Goal: Task Accomplishment & Management: Complete application form

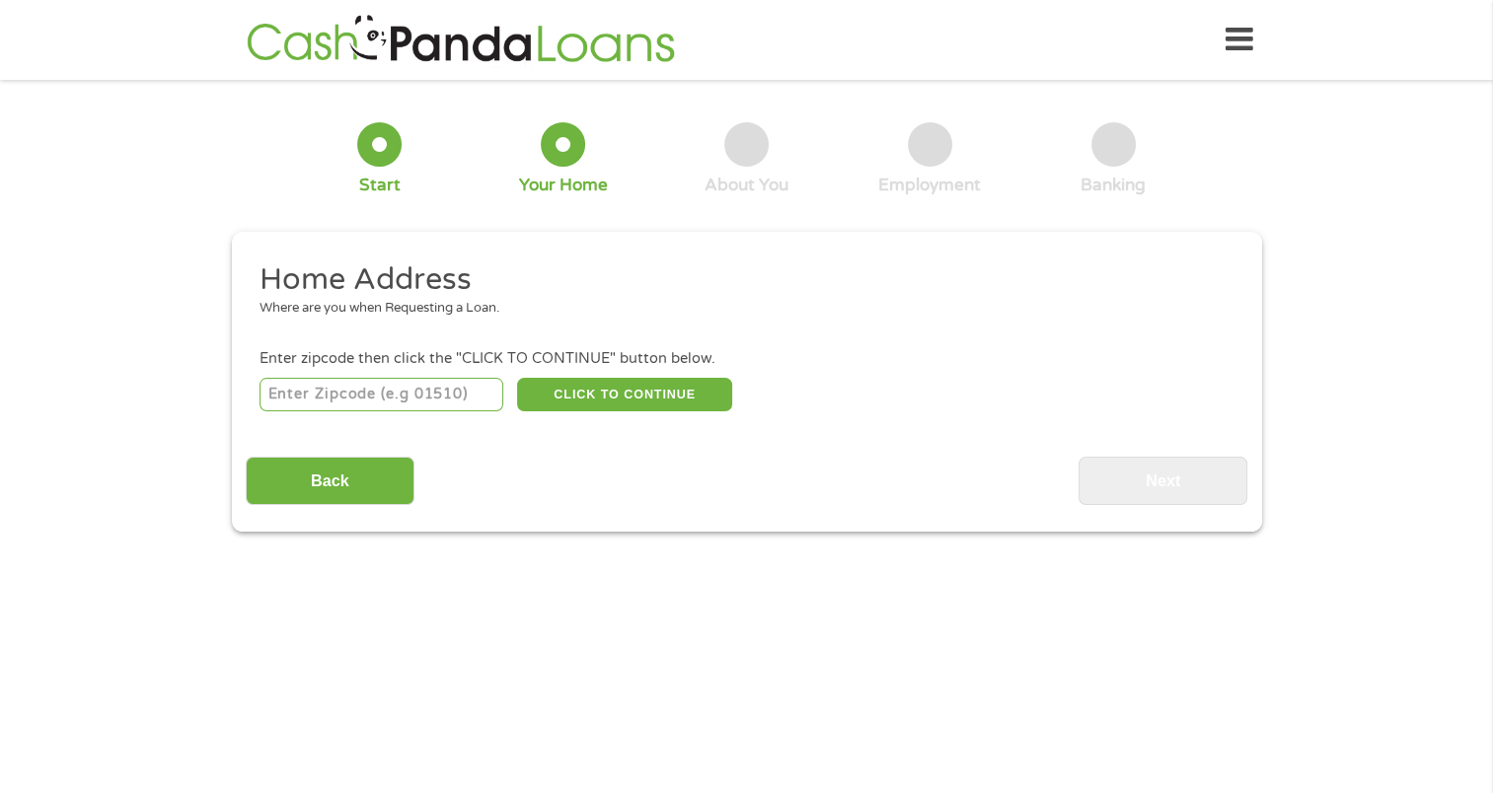
click at [294, 392] on input "number" at bounding box center [381, 395] width 244 height 34
type input "43235"
click at [608, 393] on button "CLICK TO CONTINUE" at bounding box center [624, 395] width 215 height 34
type input "43235"
type input "Columbus"
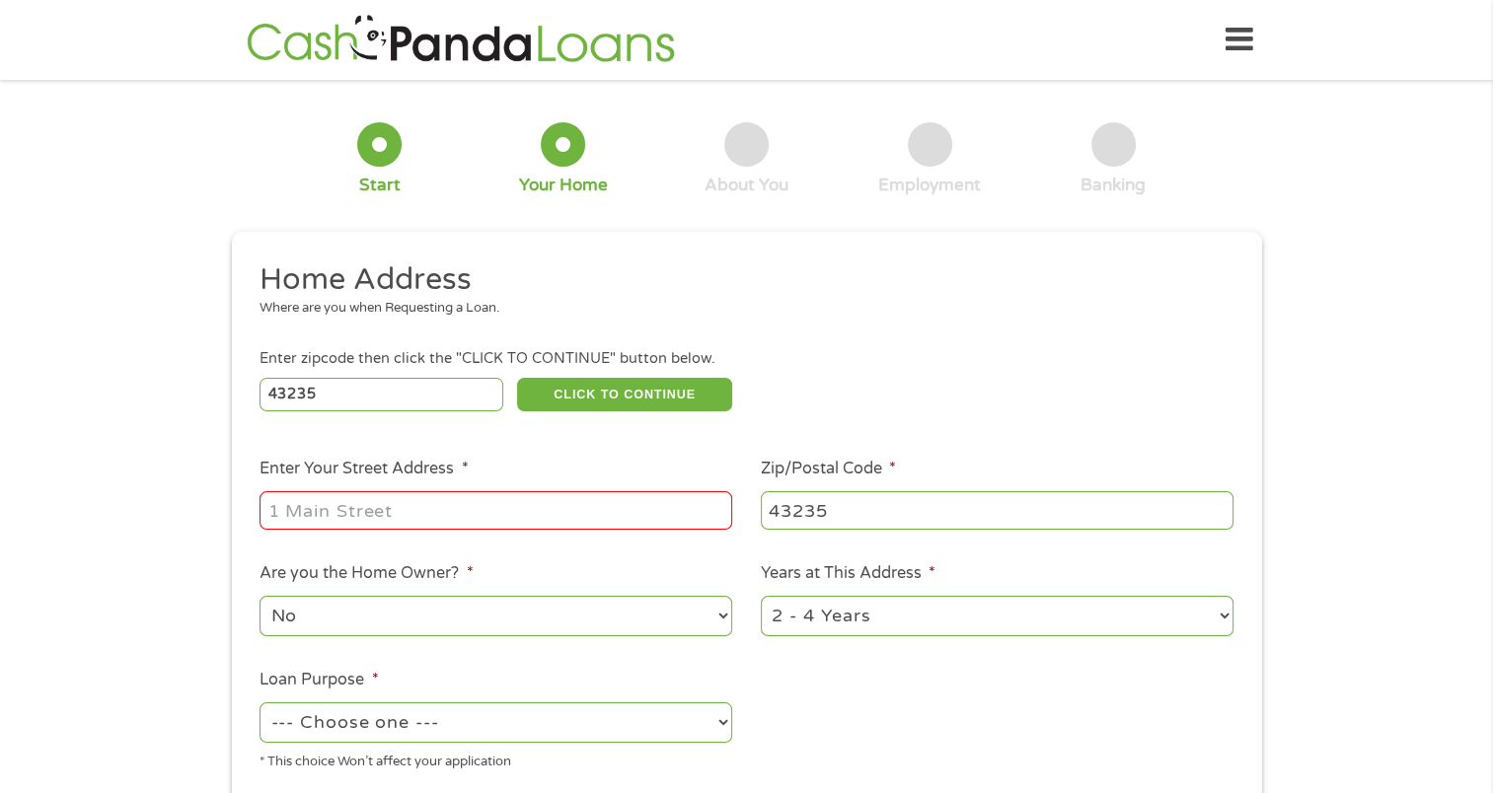
click at [309, 513] on input "Enter Your Street Address *" at bounding box center [495, 509] width 473 height 37
type input "[STREET_ADDRESS]"
click at [821, 608] on select "1 Year or less 1 - 2 Years 2 - 4 Years Over 4 Years" at bounding box center [997, 616] width 473 height 40
select select "60months"
click at [761, 598] on select "1 Year or less 1 - 2 Years 2 - 4 Years Over 4 Years" at bounding box center [997, 616] width 473 height 40
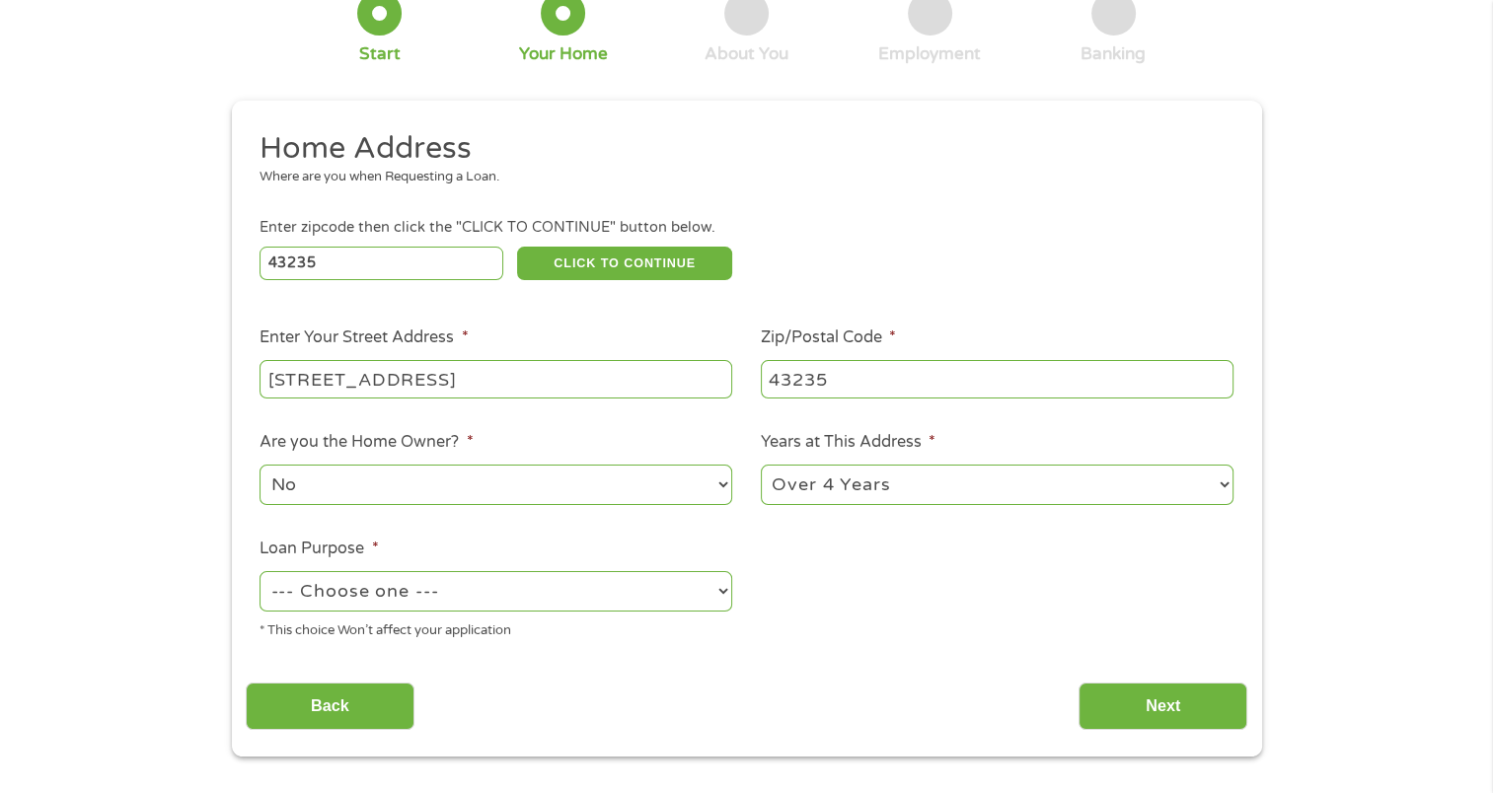
scroll to position [197, 0]
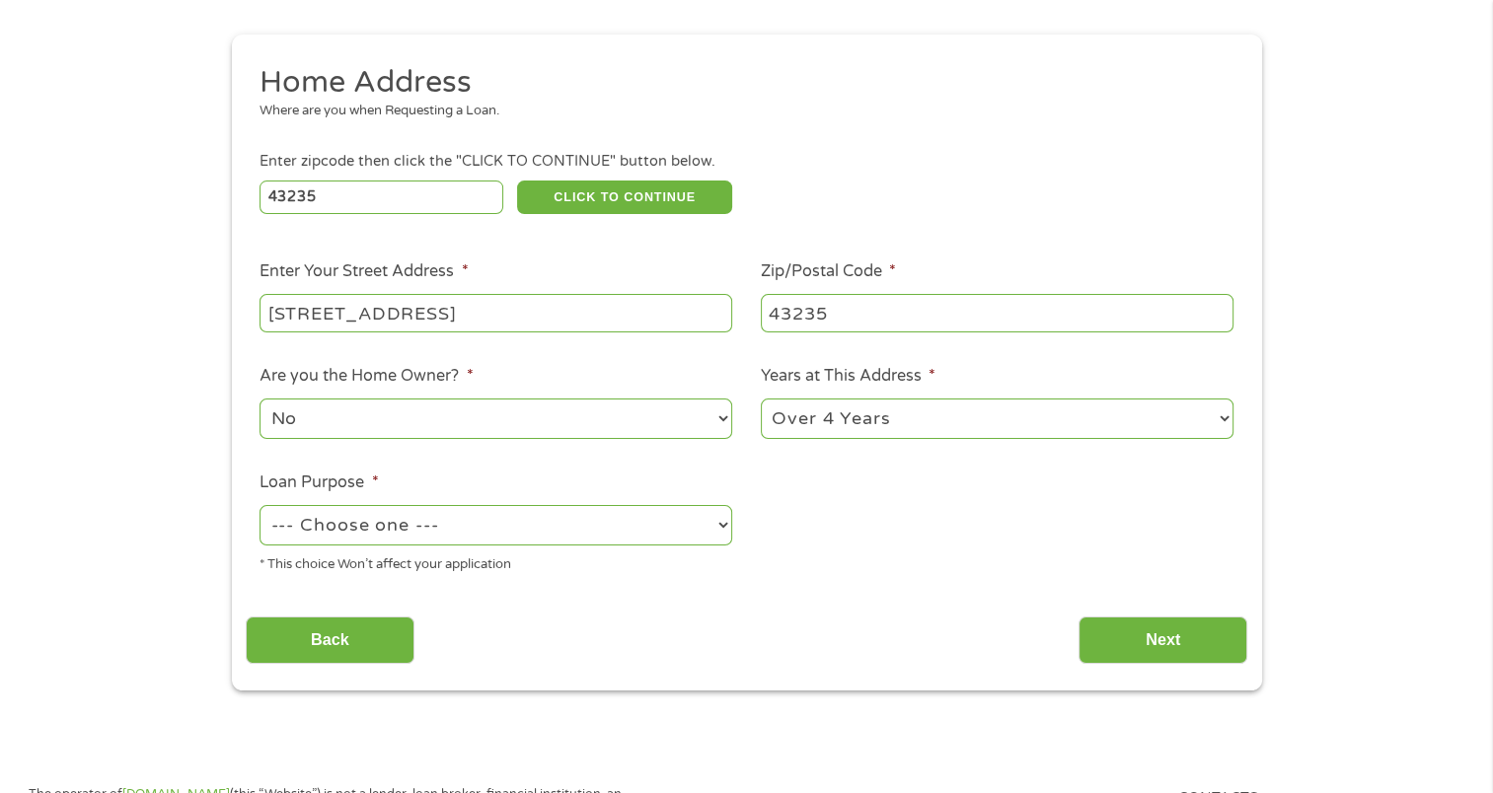
click at [395, 517] on select "--- Choose one --- Pay Bills Debt Consolidation Home Improvement Major Purchase…" at bounding box center [495, 525] width 473 height 40
select select "debtconsolidation"
click at [259, 507] on select "--- Choose one --- Pay Bills Debt Consolidation Home Improvement Major Purchase…" at bounding box center [495, 525] width 473 height 40
click at [1119, 641] on input "Next" at bounding box center [1162, 641] width 169 height 48
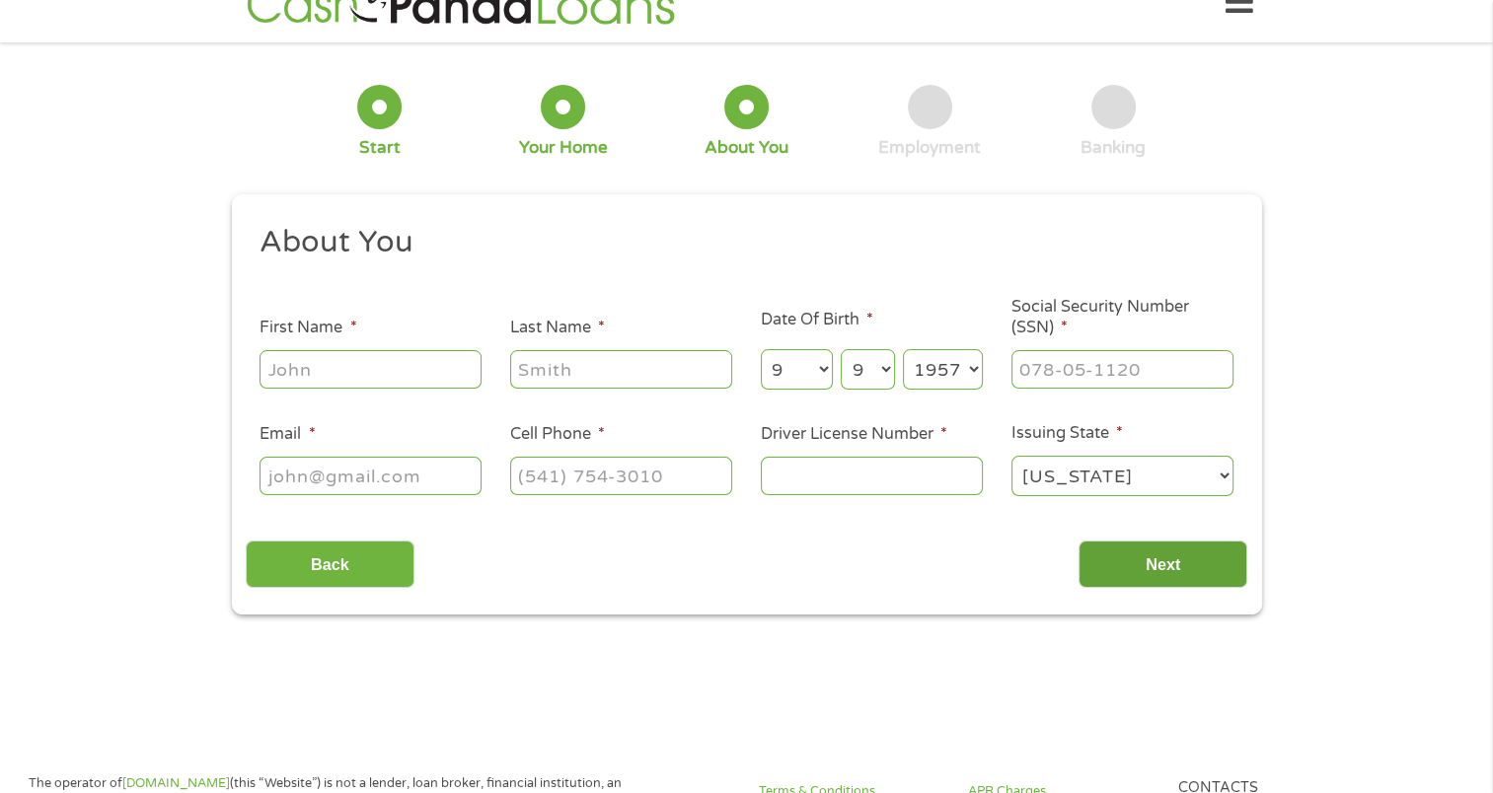
scroll to position [0, 0]
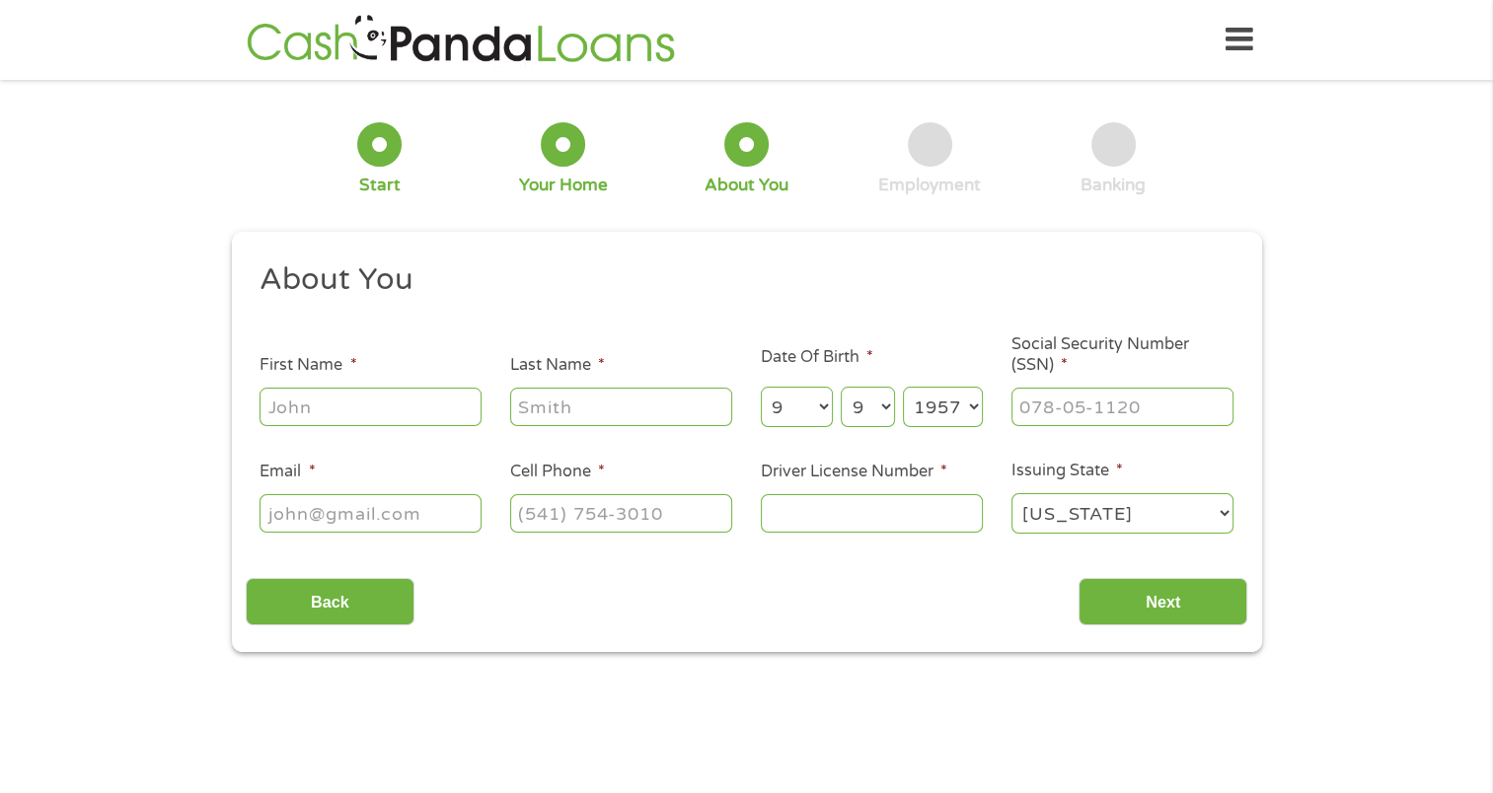
click at [277, 405] on input "First Name *" at bounding box center [370, 406] width 222 height 37
type input "[PERSON_NAME]"
type input "[EMAIL_ADDRESS][DOMAIN_NAME]"
type input "[PHONE_NUMBER]"
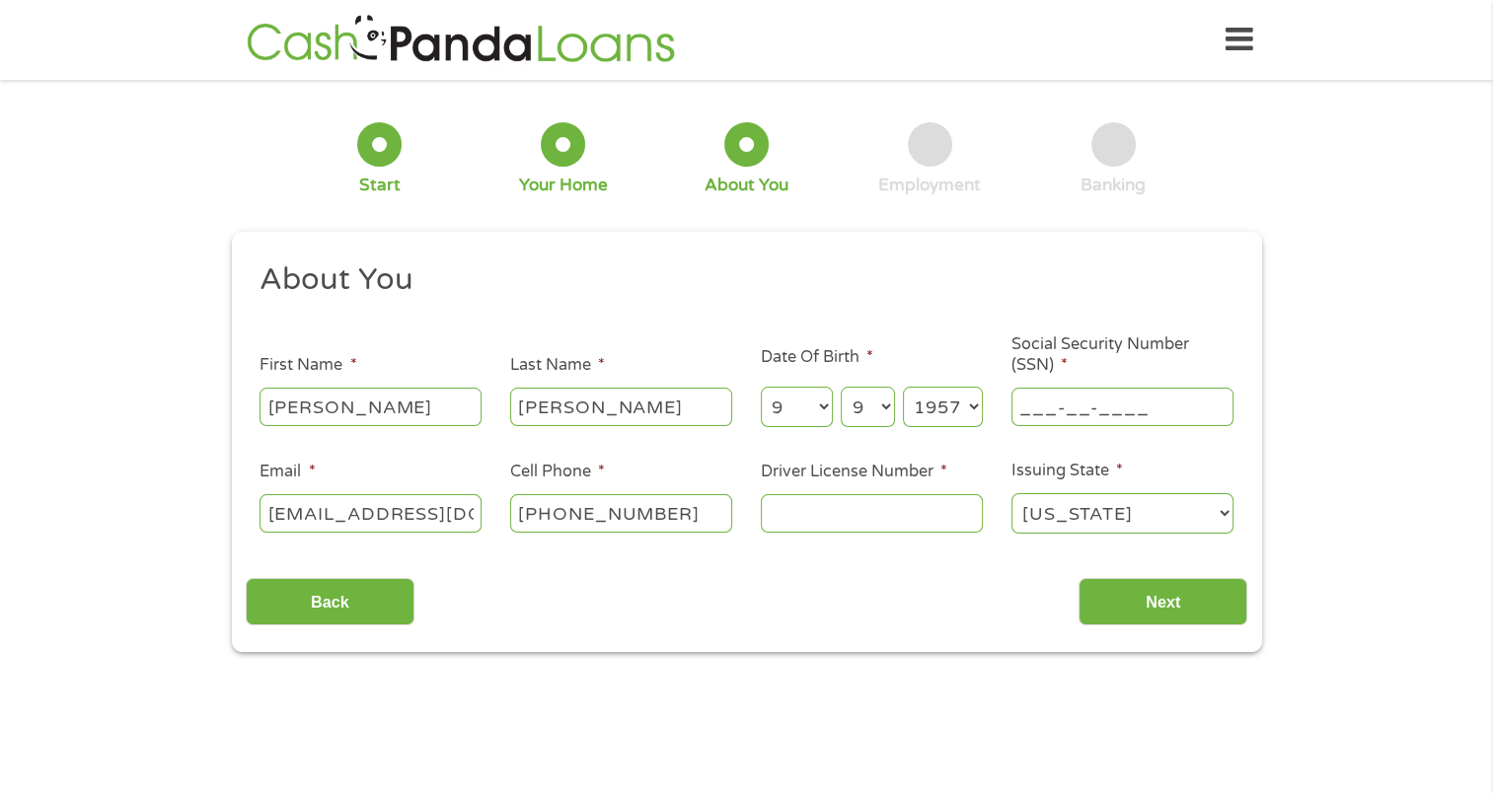
click at [1022, 400] on input "___-__-____" at bounding box center [1122, 406] width 222 height 37
type input "288-52-8775"
click at [774, 510] on input "Driver License Number *" at bounding box center [872, 512] width 222 height 37
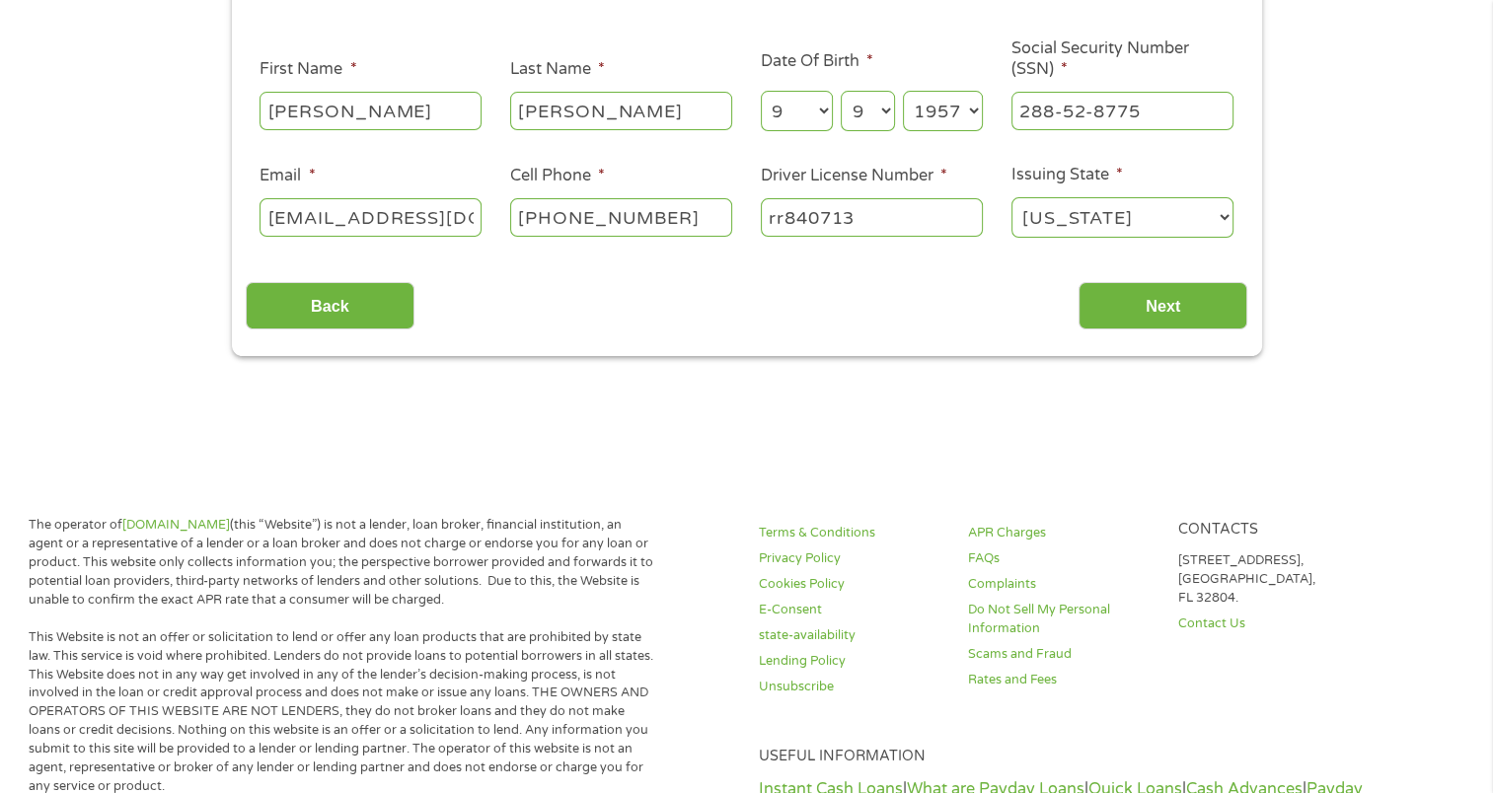
type input "rr840713"
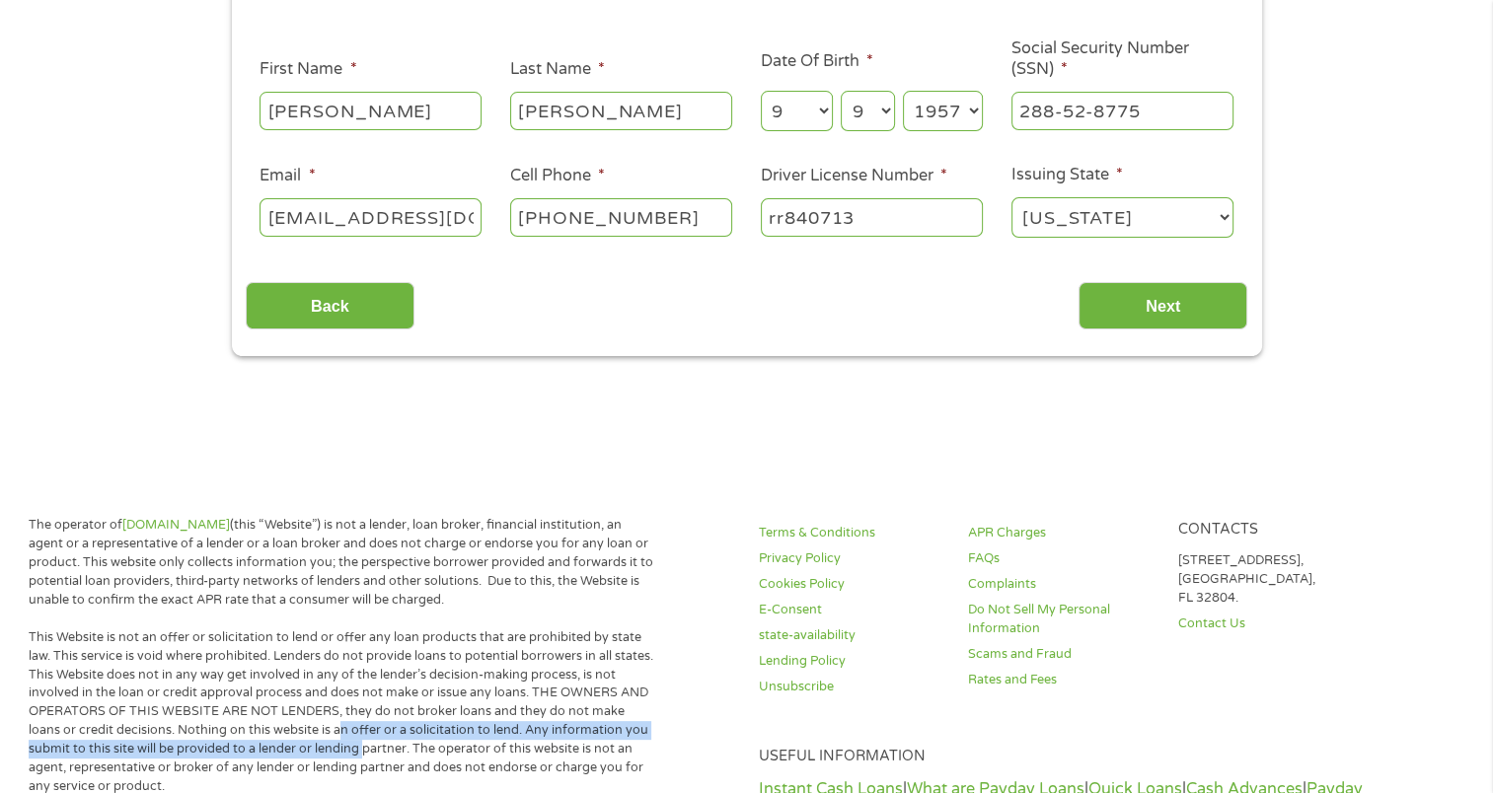
click at [338, 782] on p "This Website is not an offer or solicitation to lend or offer any loan products…" at bounding box center [344, 713] width 630 height 168
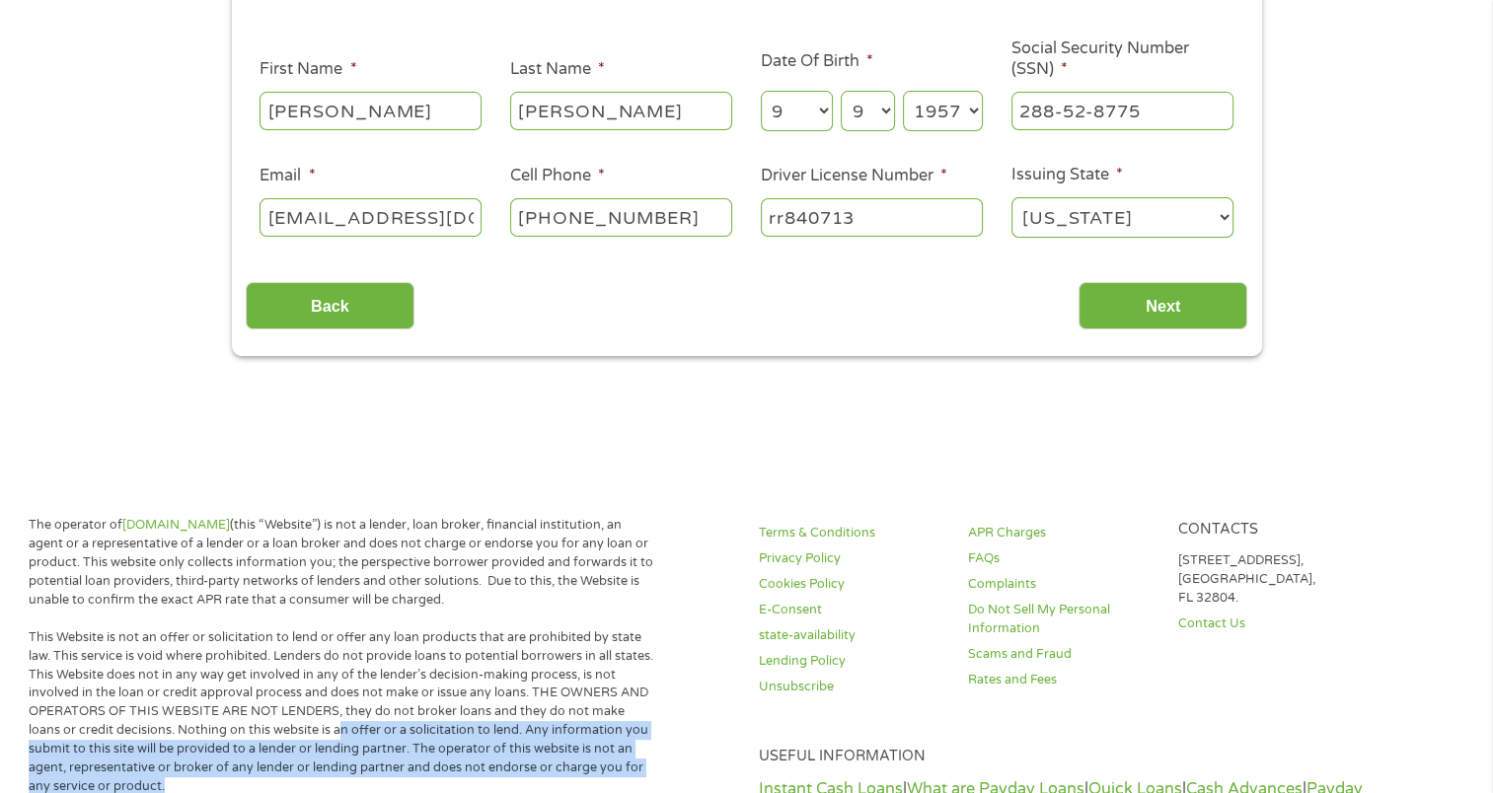
scroll to position [297, 0]
click at [1180, 298] on input "Next" at bounding box center [1162, 305] width 169 height 48
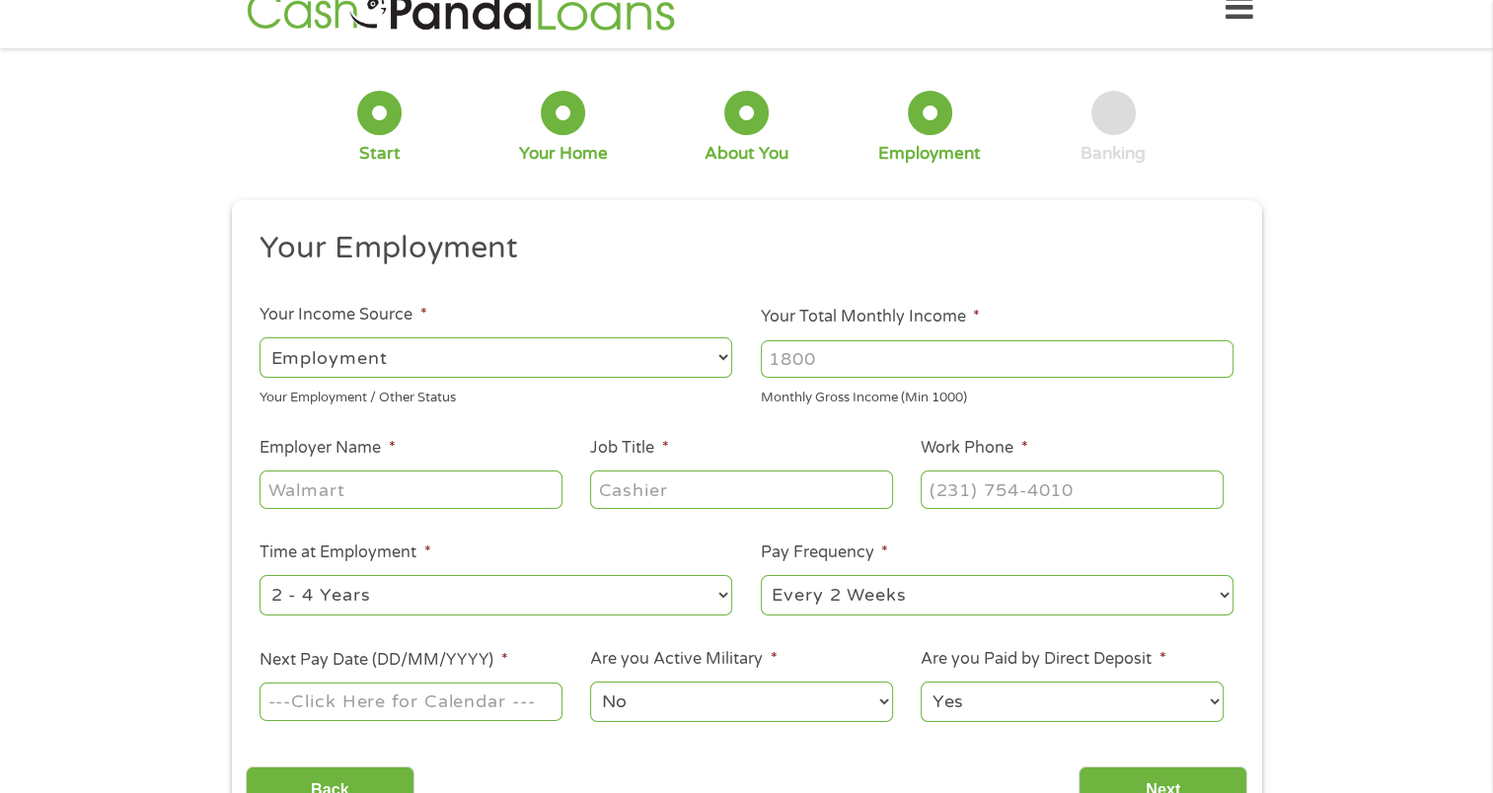
scroll to position [0, 0]
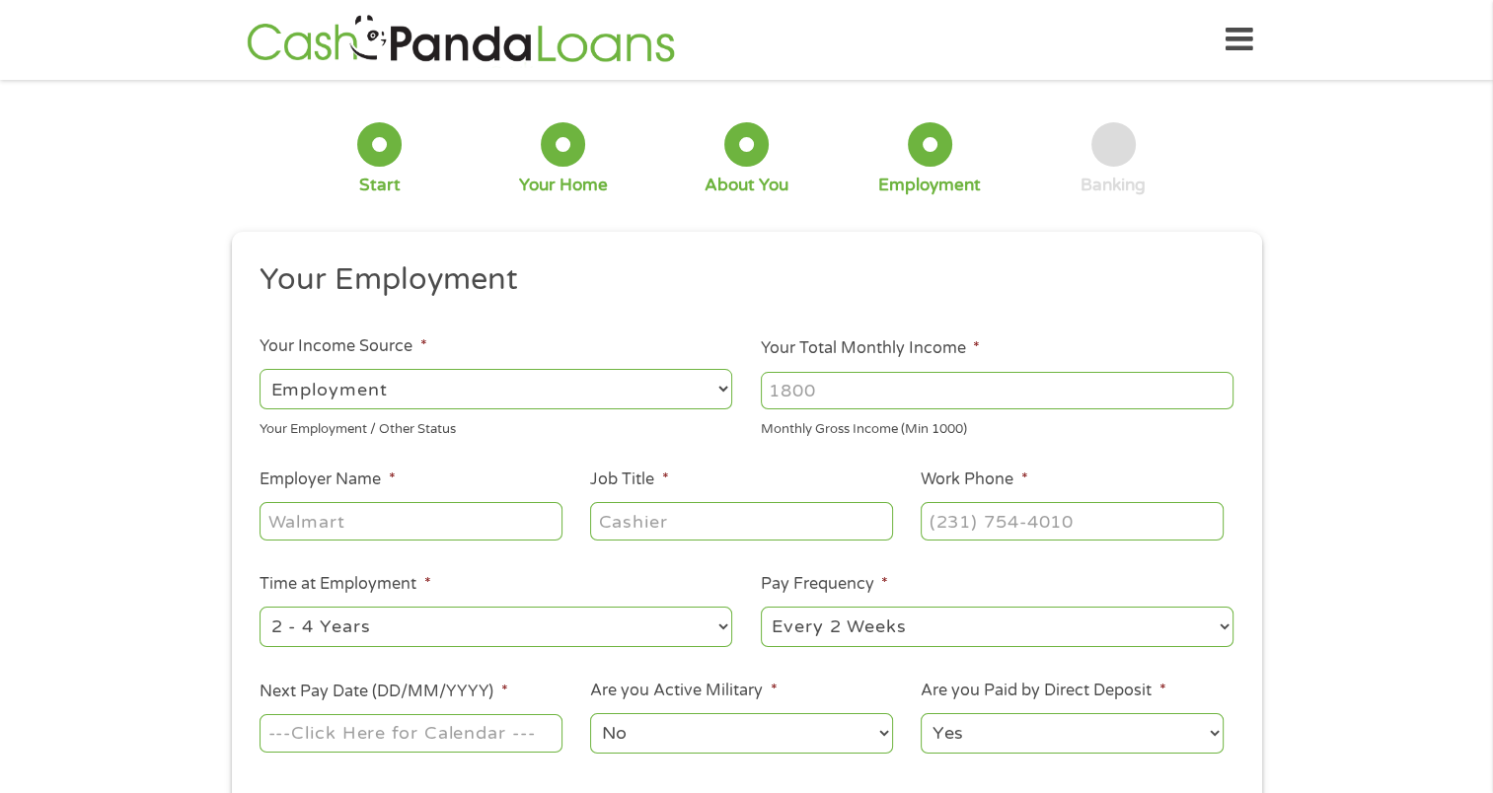
drag, startPoint x: 824, startPoint y: 391, endPoint x: 727, endPoint y: 400, distance: 97.1
click at [727, 400] on ul "Your Employment Your Income Source * --- Choose one --- Employment [DEMOGRAPHIC…" at bounding box center [746, 515] width 1001 height 511
type input "5000"
drag, startPoint x: 282, startPoint y: 512, endPoint x: 293, endPoint y: 527, distance: 18.4
click at [289, 521] on input "Employer Name *" at bounding box center [410, 520] width 302 height 37
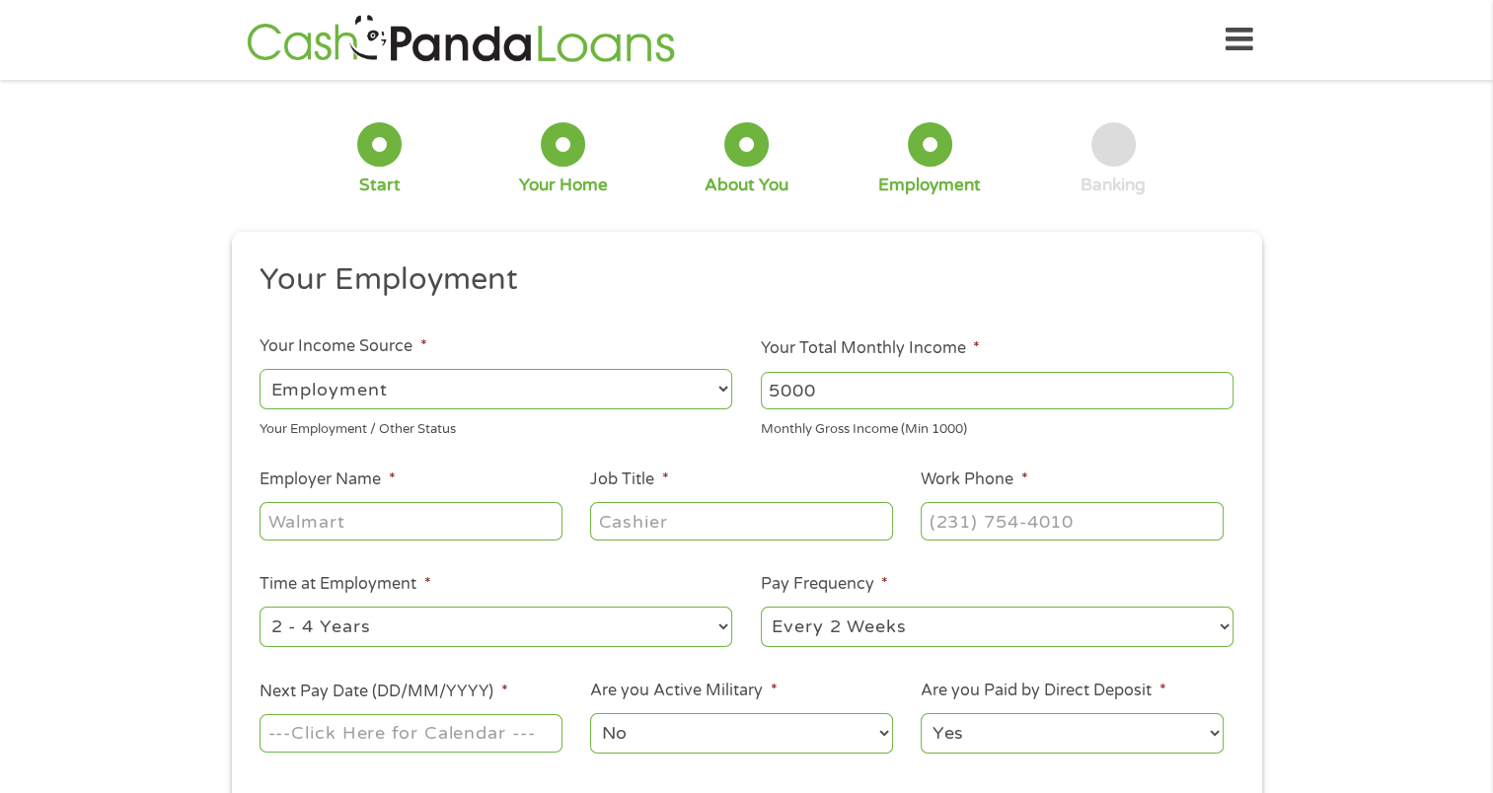
click at [292, 526] on input "Employer Name *" at bounding box center [410, 520] width 302 height 37
type input "[US_STATE] capital mortgage"
click at [628, 533] on input "Job Title *" at bounding box center [741, 520] width 302 height 37
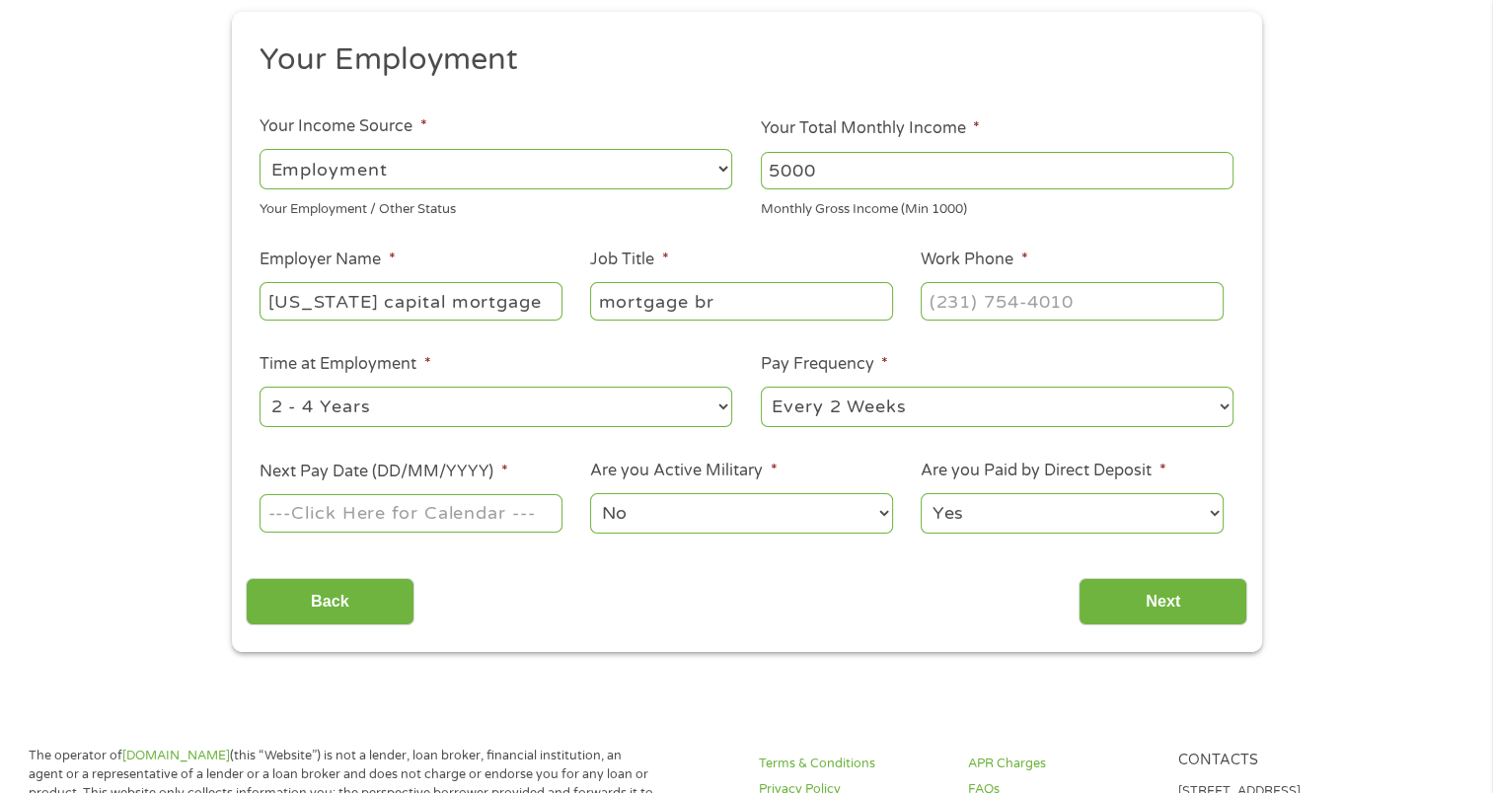
scroll to position [225, 0]
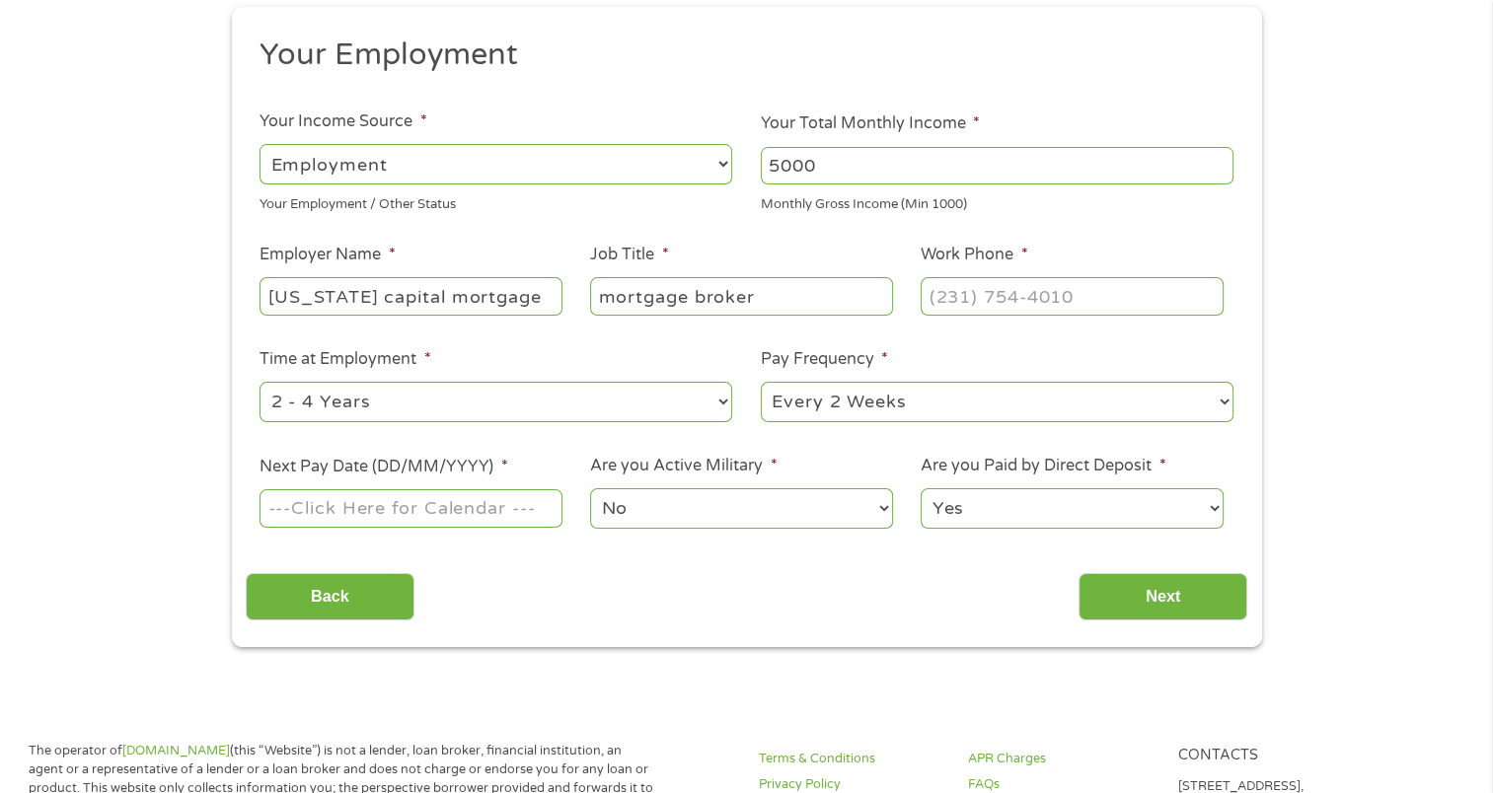
type input "mortgage broker"
click at [939, 300] on input "(___) ___-____" at bounding box center [1072, 295] width 302 height 37
type input "[PHONE_NUMBER]"
click at [323, 397] on select "--- Choose one --- 1 Year or less 1 - 2 Years 2 - 4 Years Over 4 Years" at bounding box center [495, 402] width 473 height 40
select select "60months"
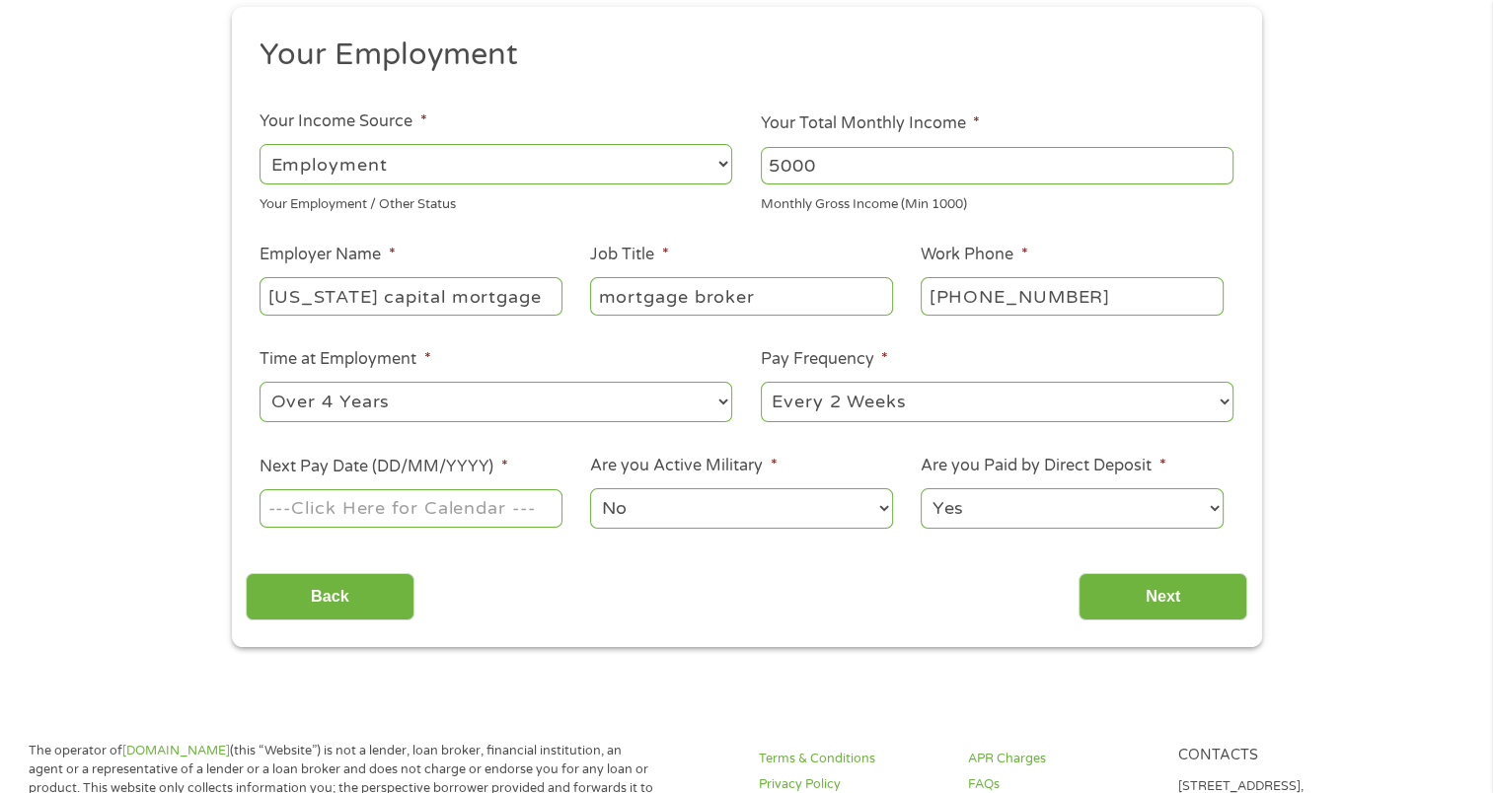
click at [259, 382] on select "--- Choose one --- 1 Year or less 1 - 2 Years 2 - 4 Years Over 4 Years" at bounding box center [495, 402] width 473 height 40
drag, startPoint x: 909, startPoint y: 408, endPoint x: 900, endPoint y: 399, distance: 13.3
click at [901, 401] on select "--- Choose one --- Every 2 Weeks Every Week Monthly Semi-Monthly" at bounding box center [997, 402] width 473 height 40
select select "semimonthly"
click at [761, 382] on select "--- Choose one --- Every 2 Weeks Every Week Monthly Semi-Monthly" at bounding box center [997, 402] width 473 height 40
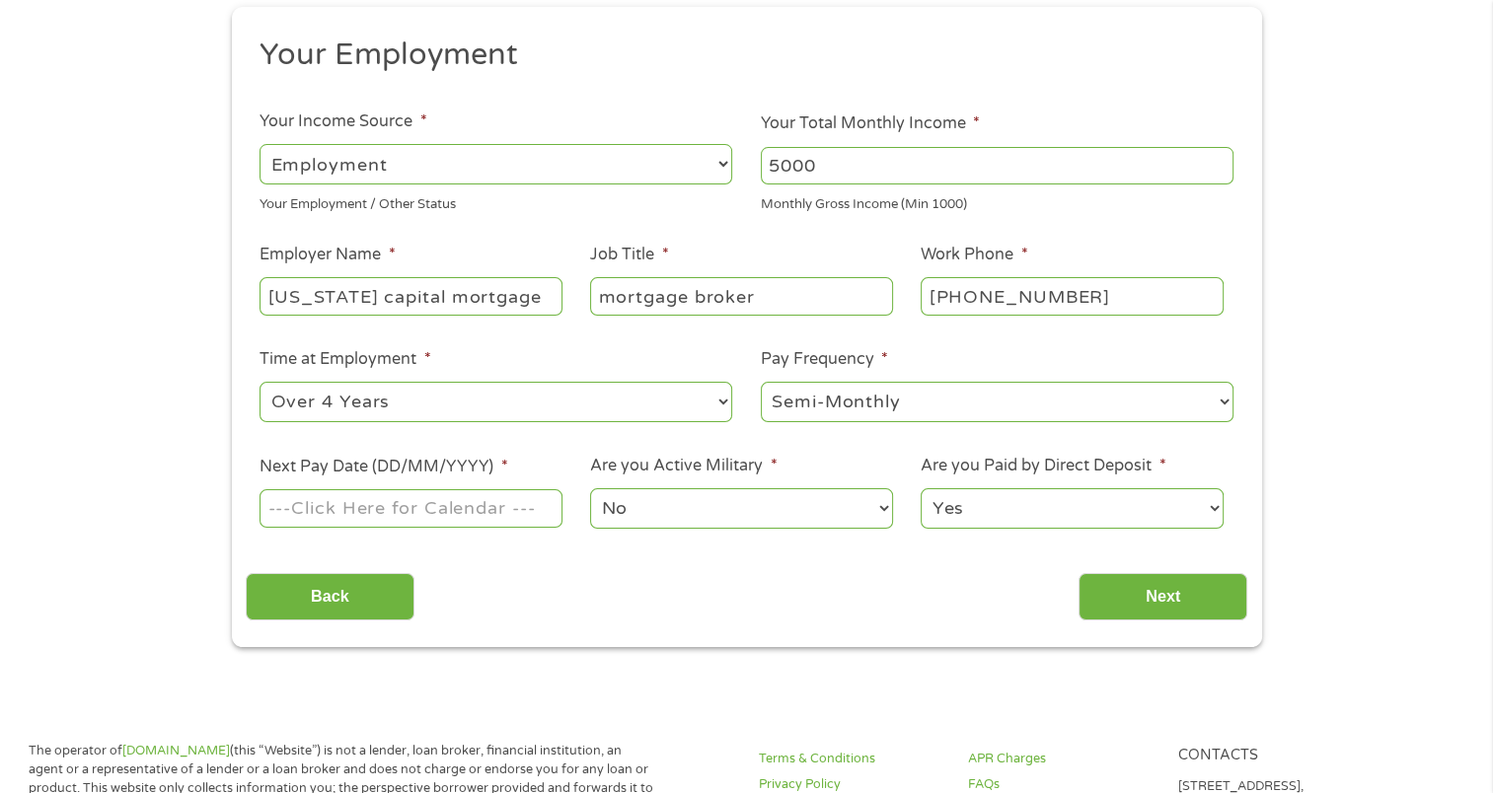
click at [300, 483] on li "Next Pay Date (DD/MM/YYYY) *" at bounding box center [411, 493] width 331 height 76
click at [304, 496] on input "Next Pay Date (DD/MM/YYYY) *" at bounding box center [410, 507] width 302 height 37
click at [489, 508] on input "Next Pay Date (DD/MM/YYYY) *" at bounding box center [410, 507] width 302 height 37
click at [294, 507] on input "09022025" at bounding box center [410, 507] width 302 height 37
click at [323, 510] on input "09/022025" at bounding box center [410, 507] width 302 height 37
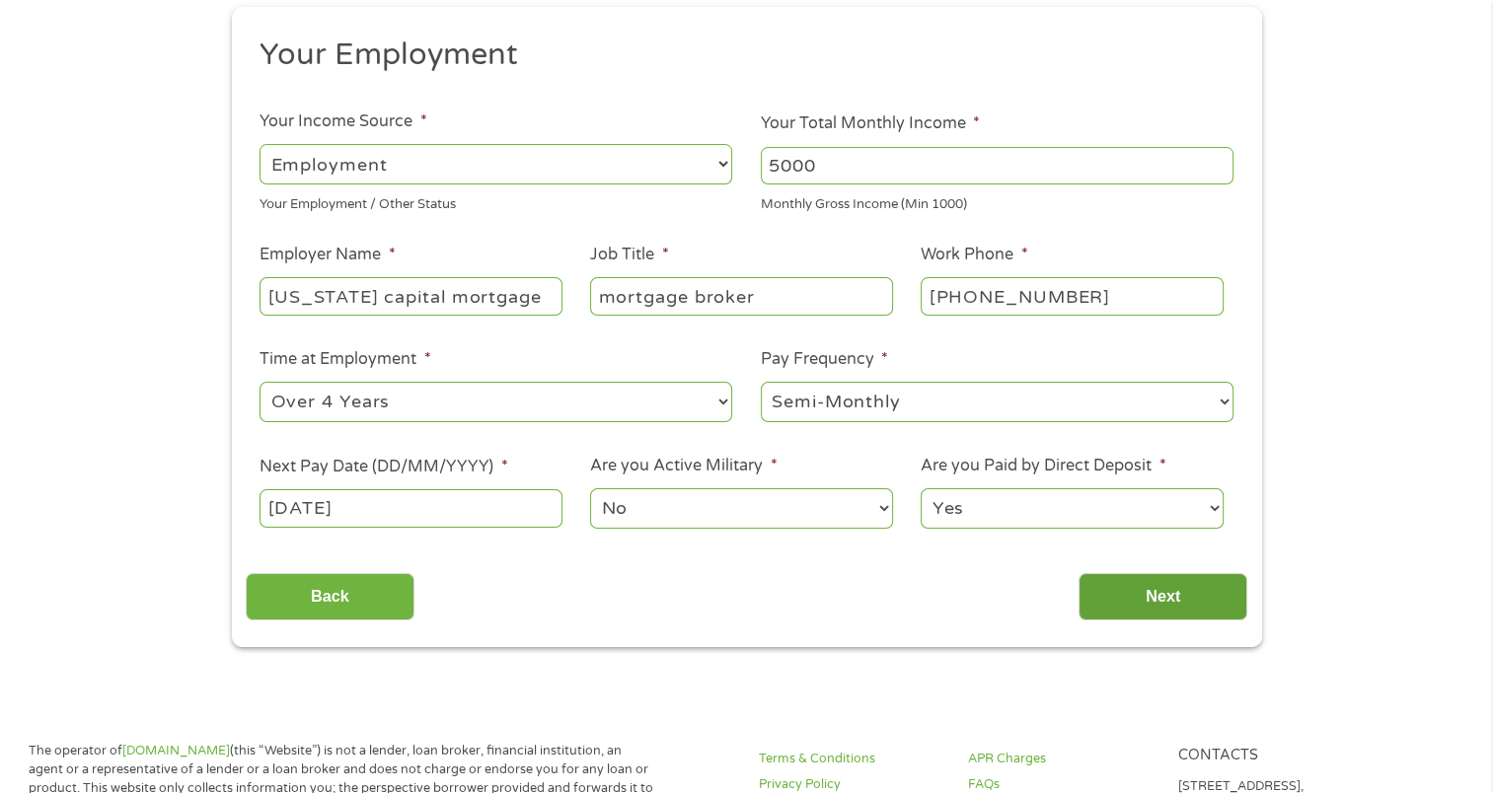
type input "[DATE]"
click at [1125, 592] on input "Next" at bounding box center [1162, 597] width 169 height 48
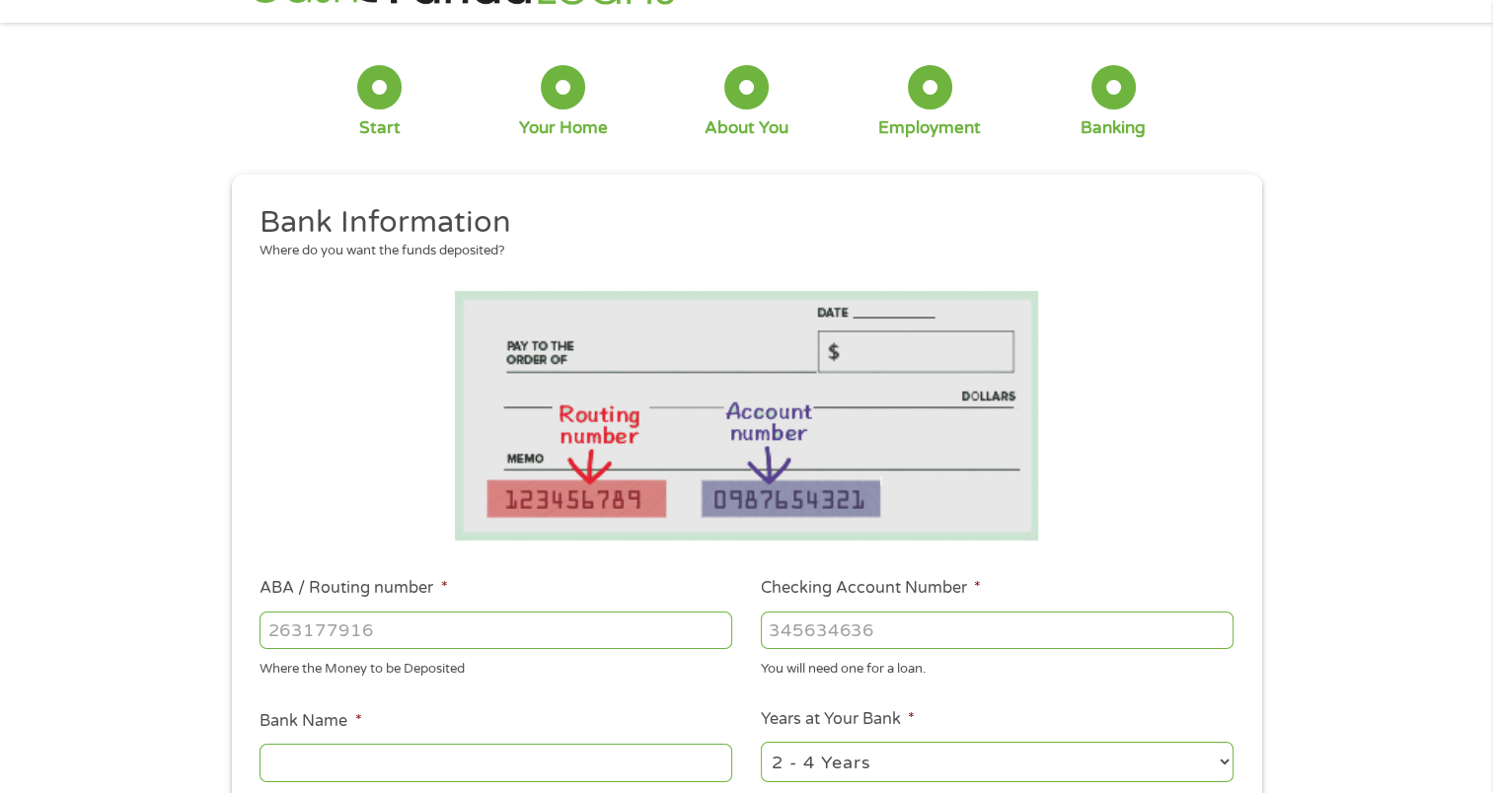
scroll to position [0, 0]
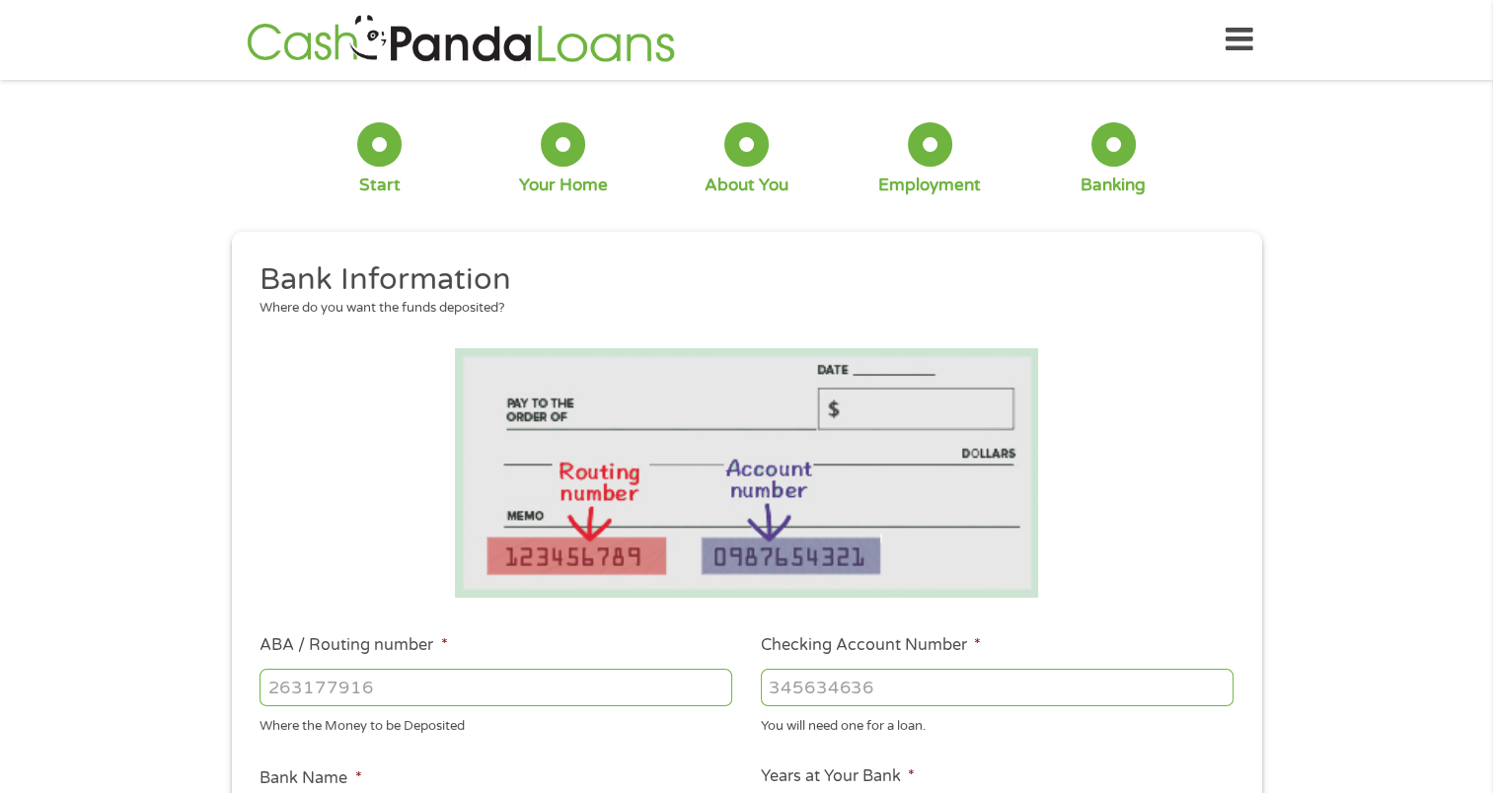
click at [276, 671] on input "ABA / Routing number *" at bounding box center [495, 687] width 473 height 37
type input "044002161"
type input "FIFTH THIRD BANK"
type input "044002161"
click at [774, 684] on input "Checking Account Number *" at bounding box center [997, 687] width 473 height 37
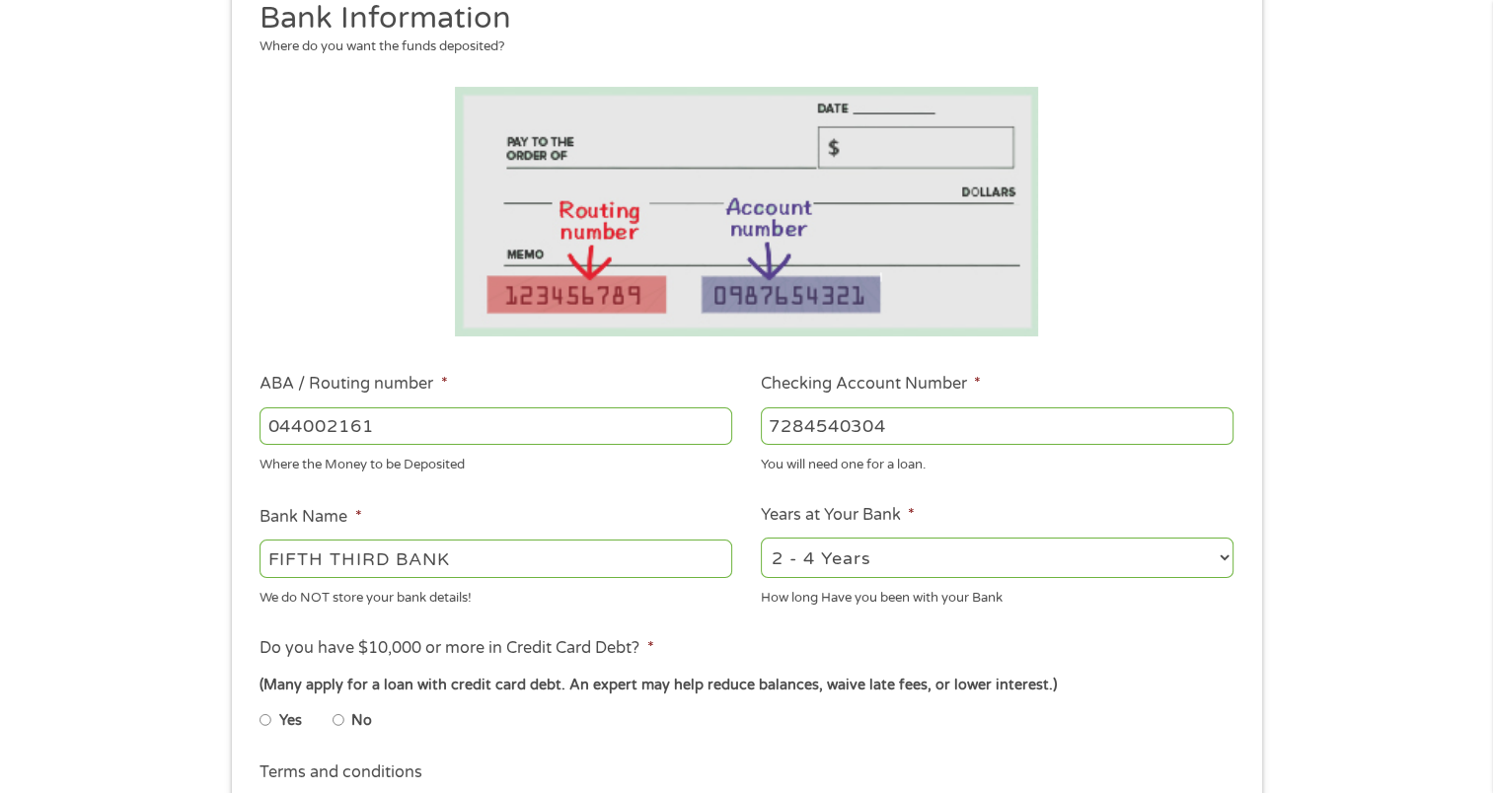
scroll to position [296, 0]
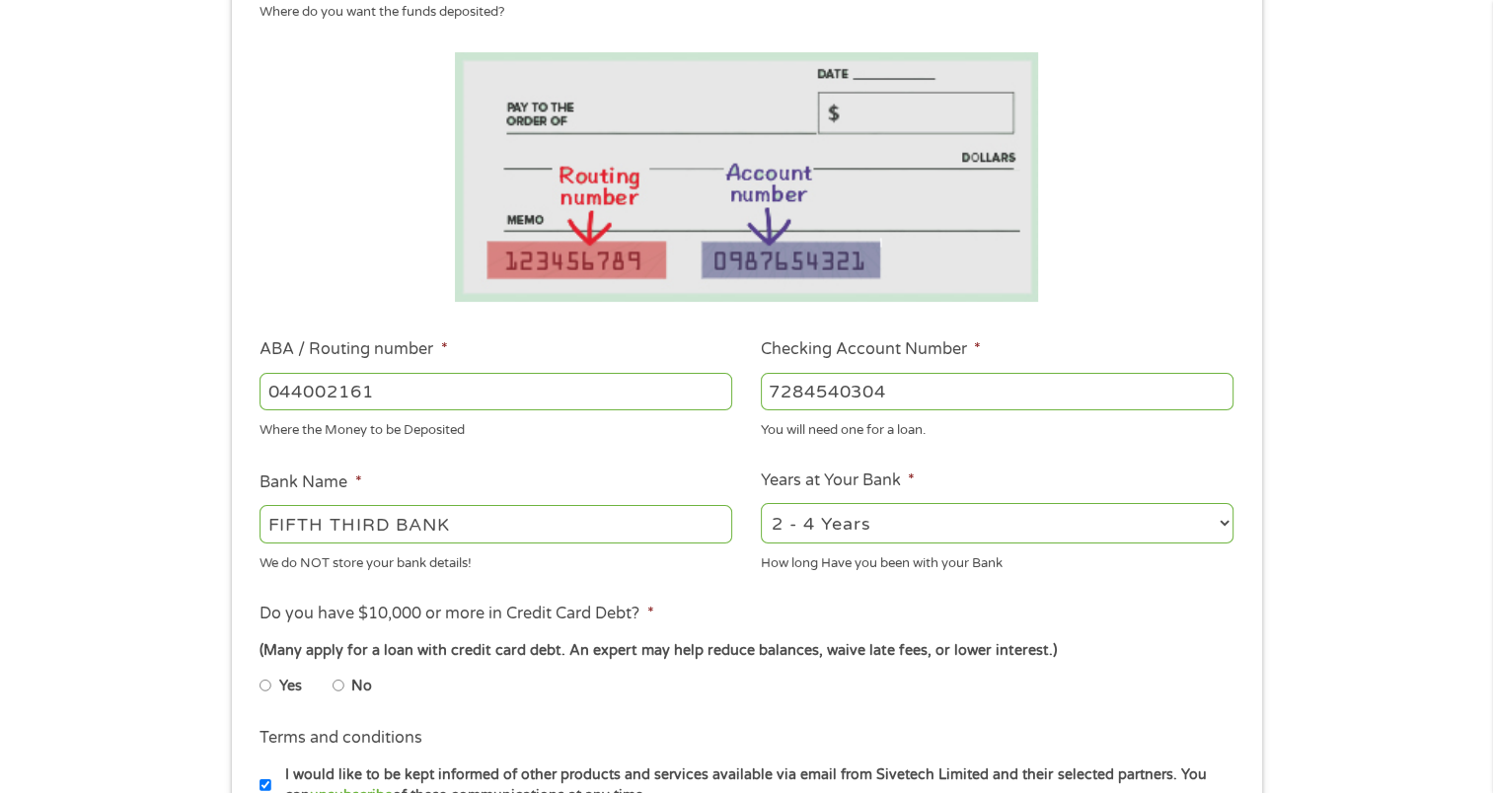
type input "7284540304"
click at [928, 516] on select "2 - 4 Years 6 - 12 Months 1 - 2 Years Over 4 Years" at bounding box center [997, 523] width 473 height 40
select select "60months"
click at [761, 504] on select "2 - 4 Years 6 - 12 Months 1 - 2 Years Over 4 Years" at bounding box center [997, 523] width 473 height 40
click at [268, 677] on input "Yes" at bounding box center [265, 686] width 12 height 32
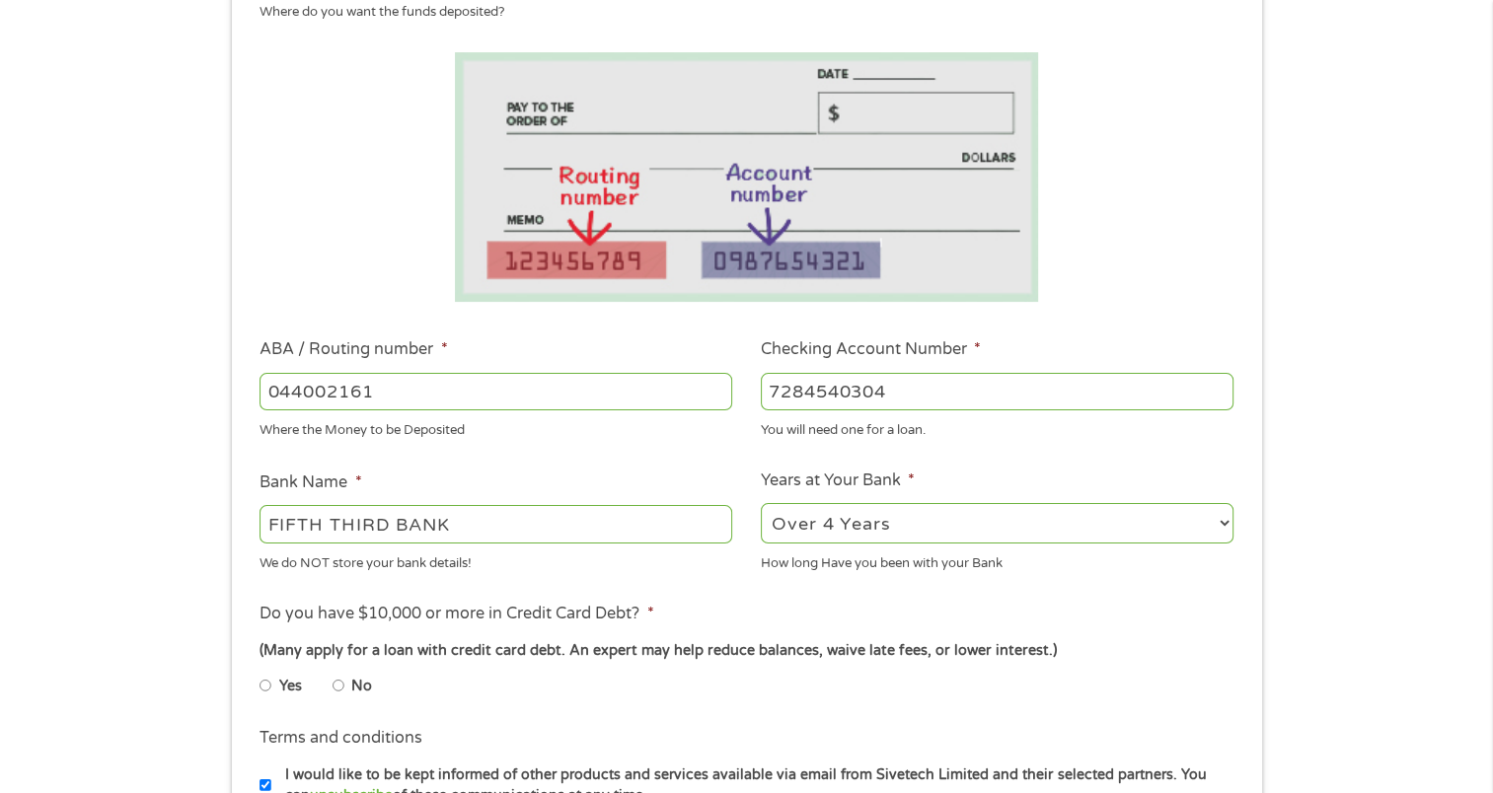
radio input "true"
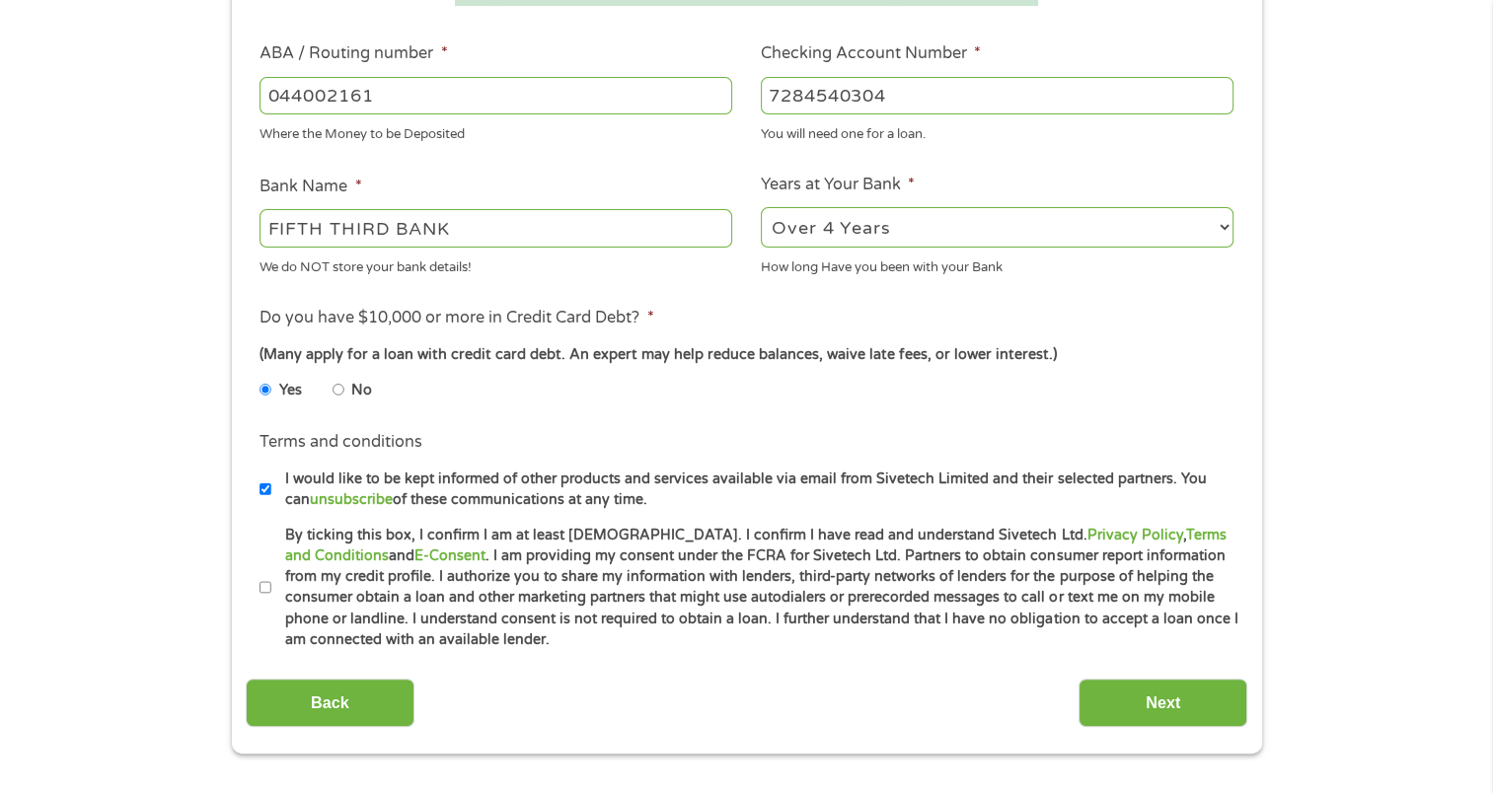
click at [262, 584] on input "By ticking this box, I confirm I am at least [DEMOGRAPHIC_DATA]. I confirm I ha…" at bounding box center [265, 588] width 12 height 32
checkbox input "true"
click at [1150, 691] on input "Next" at bounding box center [1162, 703] width 169 height 48
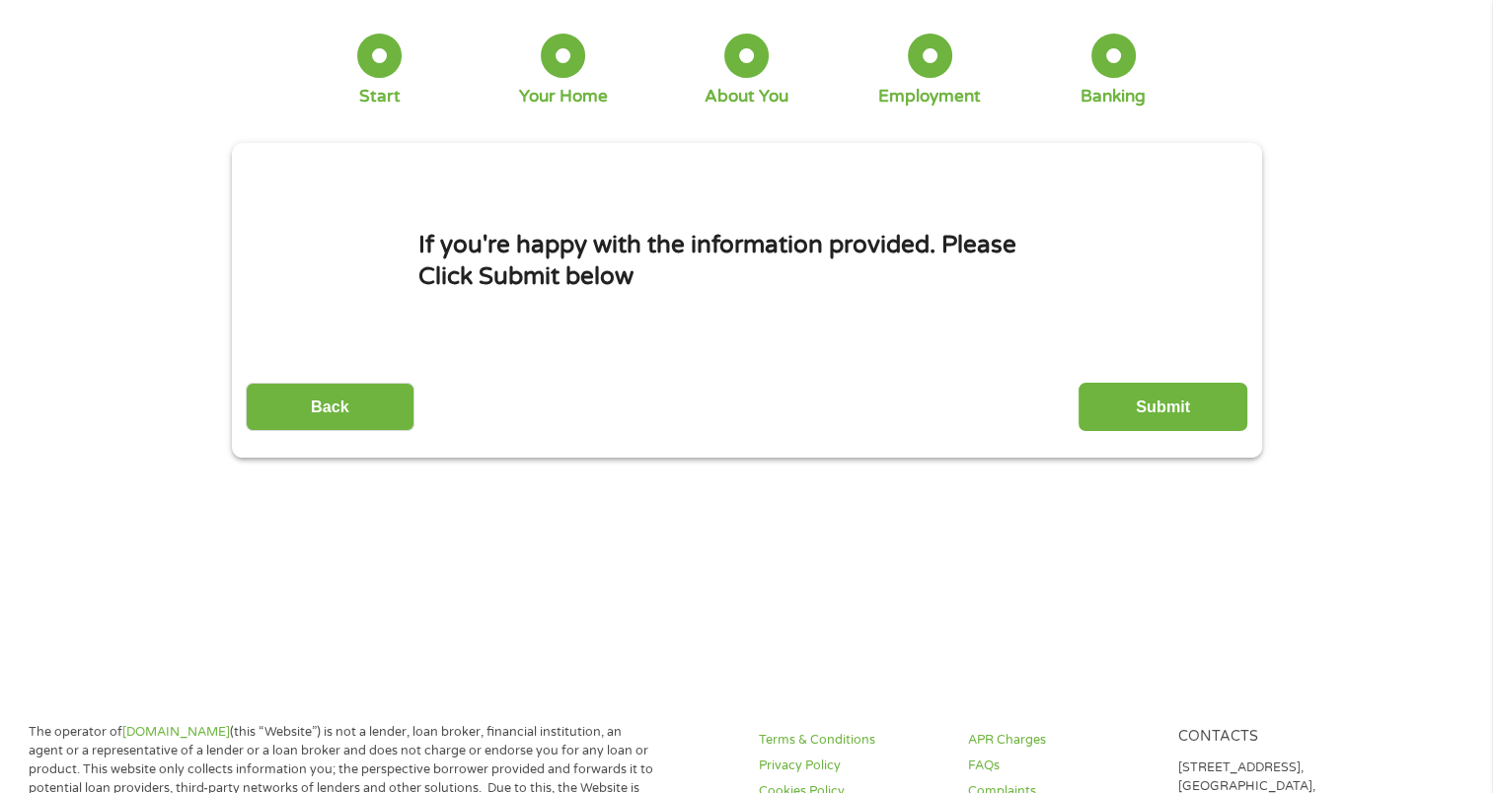
scroll to position [0, 0]
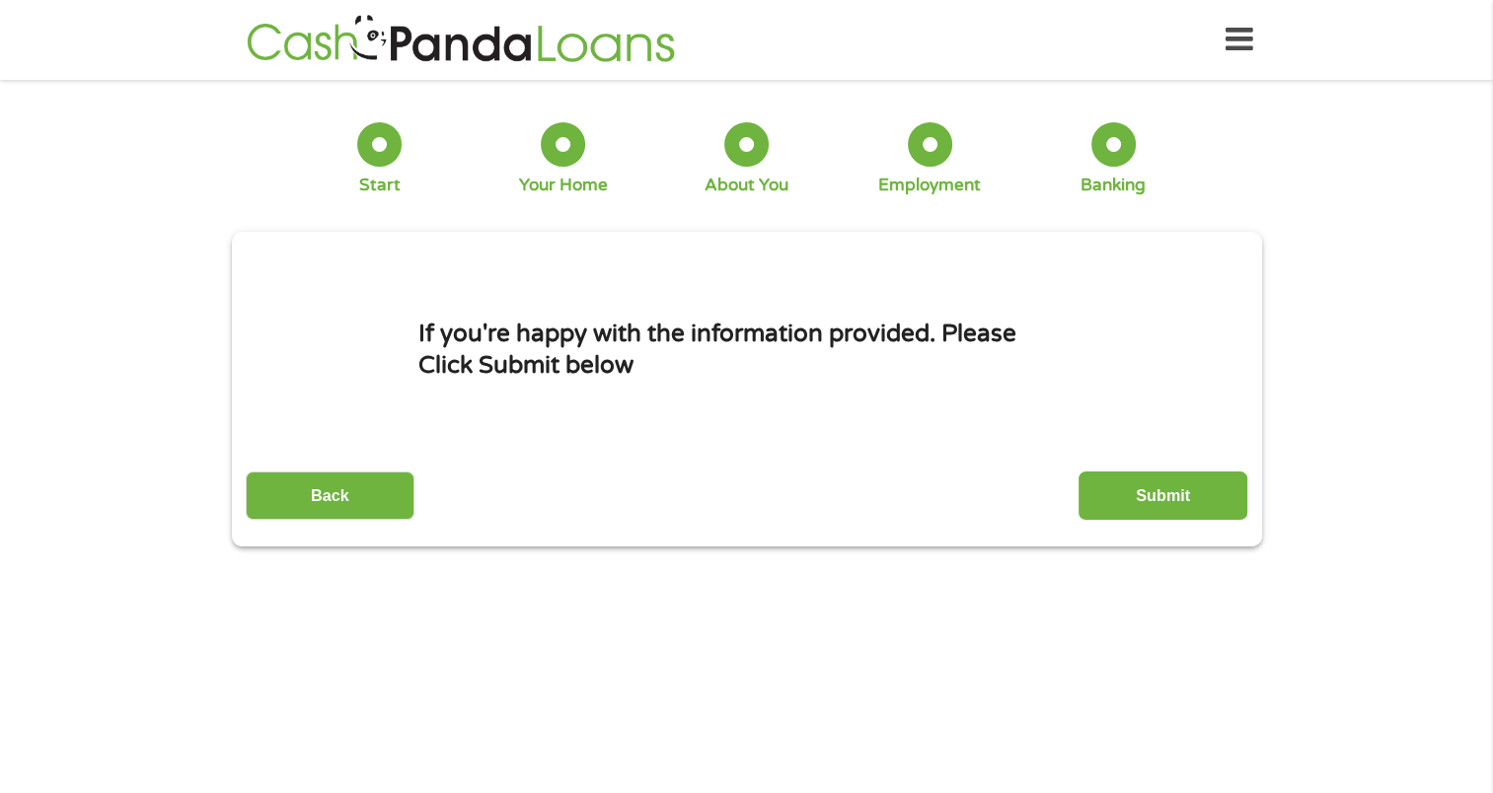
click at [1172, 491] on input "Submit" at bounding box center [1162, 496] width 169 height 48
